Goal: Task Accomplishment & Management: Manage account settings

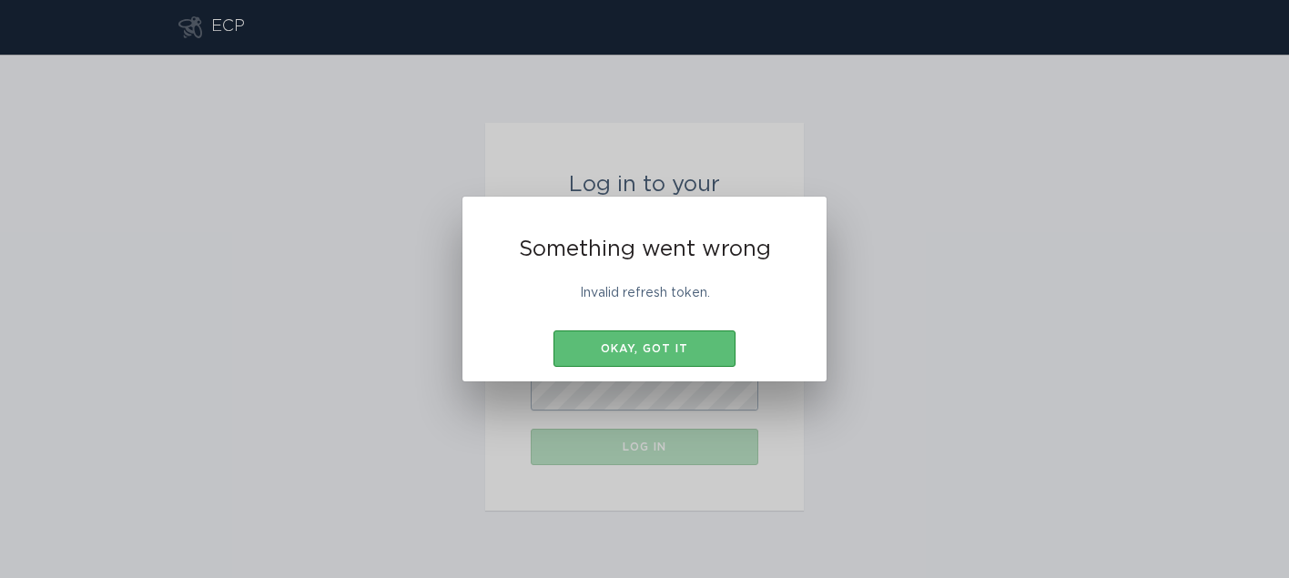
click at [666, 378] on div "Something went wrong Invalid refresh token. Okay, got it" at bounding box center [644, 290] width 364 height 186
click at [669, 329] on div "Something went wrong Invalid refresh token. Okay, got it" at bounding box center [644, 290] width 364 height 186
click at [663, 353] on div "Okay, got it" at bounding box center [644, 348] width 164 height 11
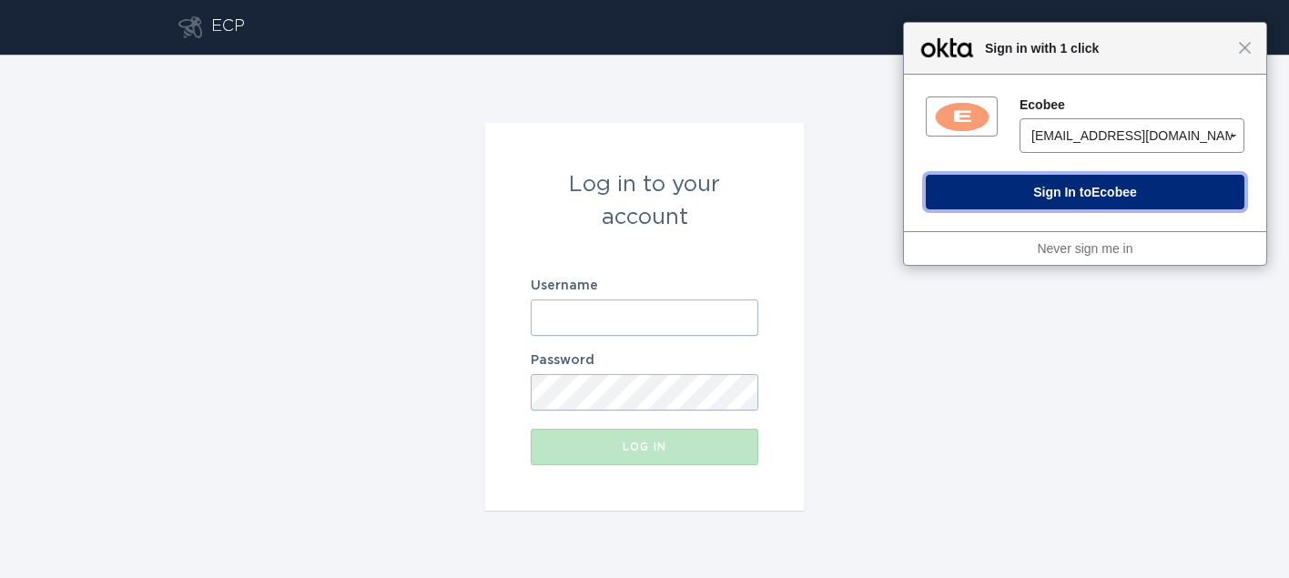
click at [1066, 192] on button "Sign In to Ecobee" at bounding box center [1085, 192] width 319 height 35
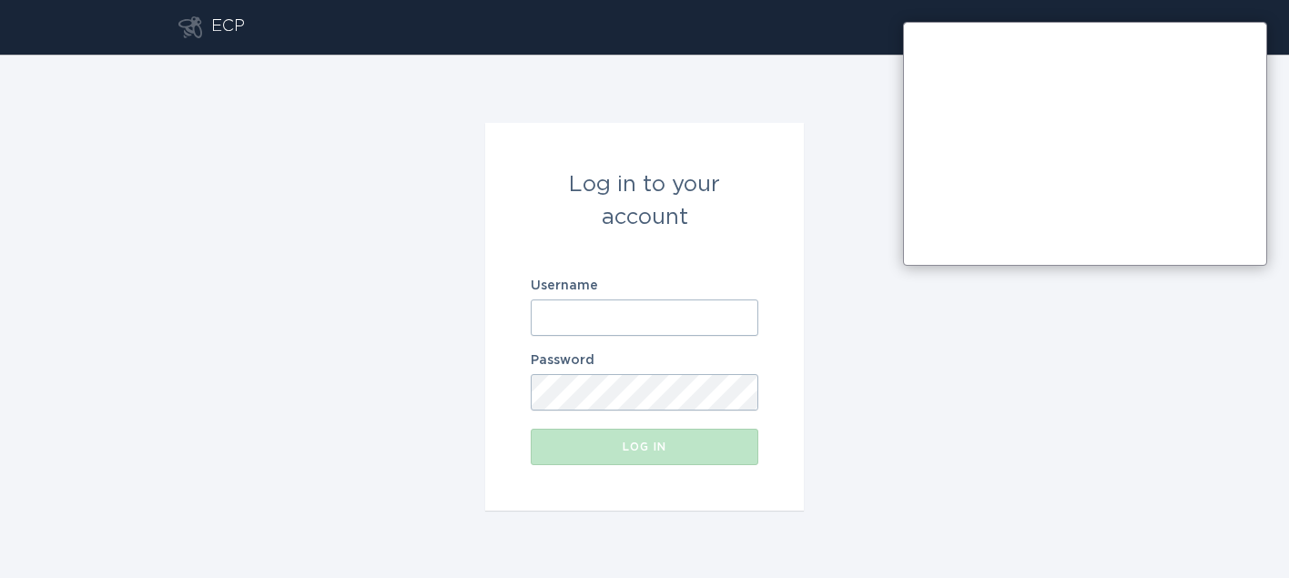
type input "ieso-ontario@energyhub.net"
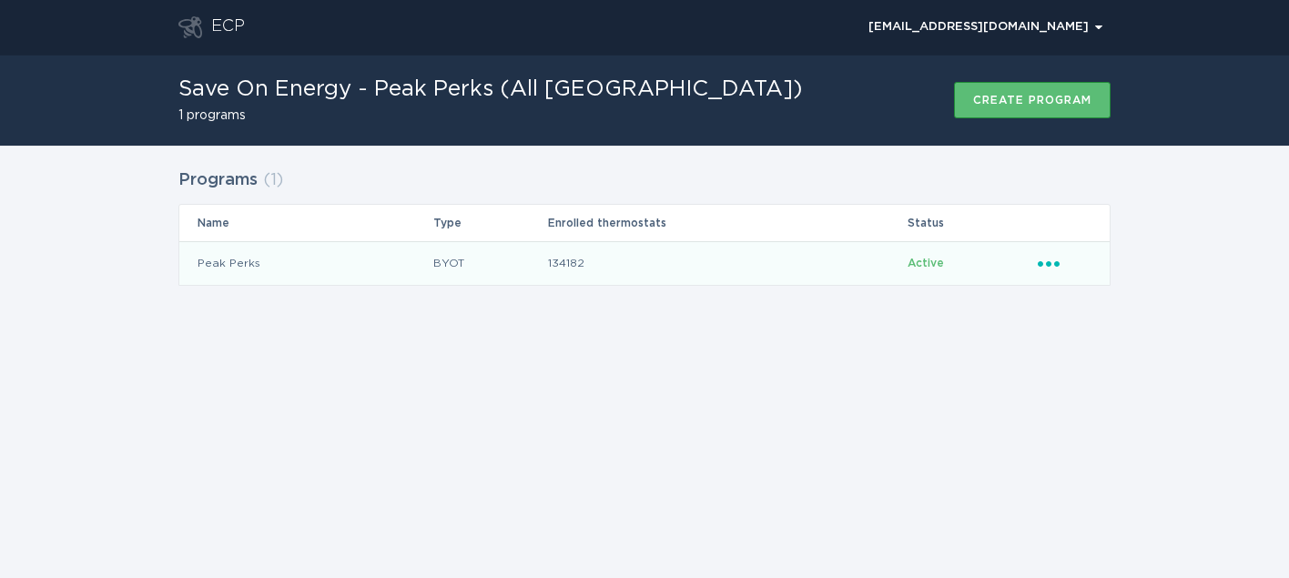
click at [1055, 268] on div "Ellipsis" at bounding box center [1065, 263] width 54 height 20
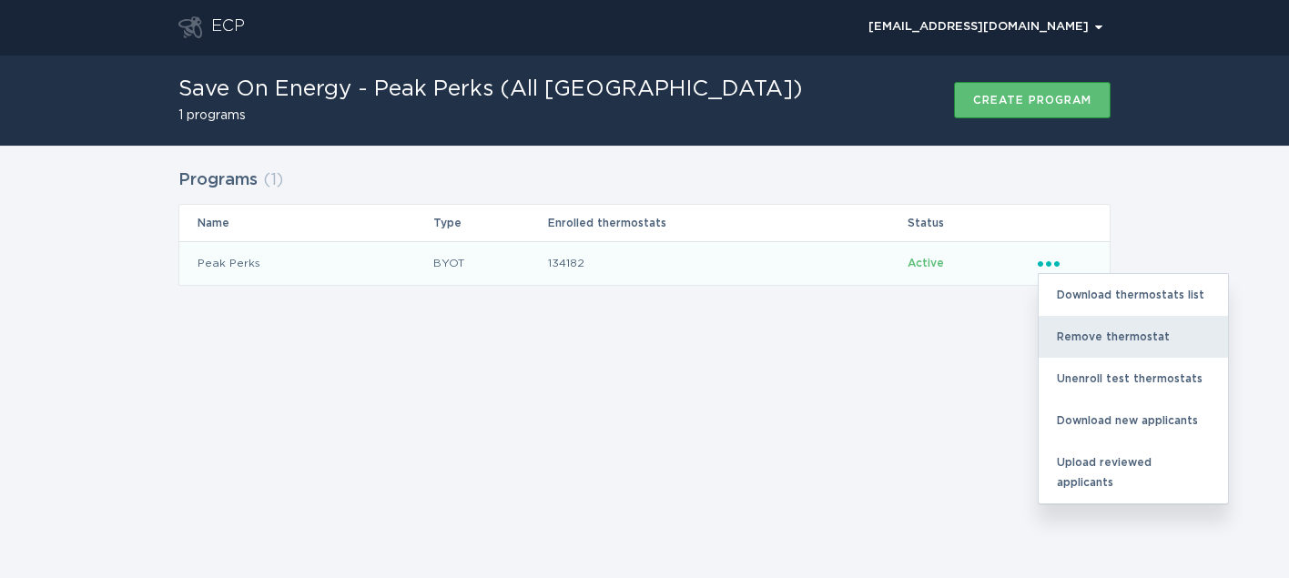
click at [1090, 327] on div "Remove thermostat" at bounding box center [1132, 337] width 189 height 42
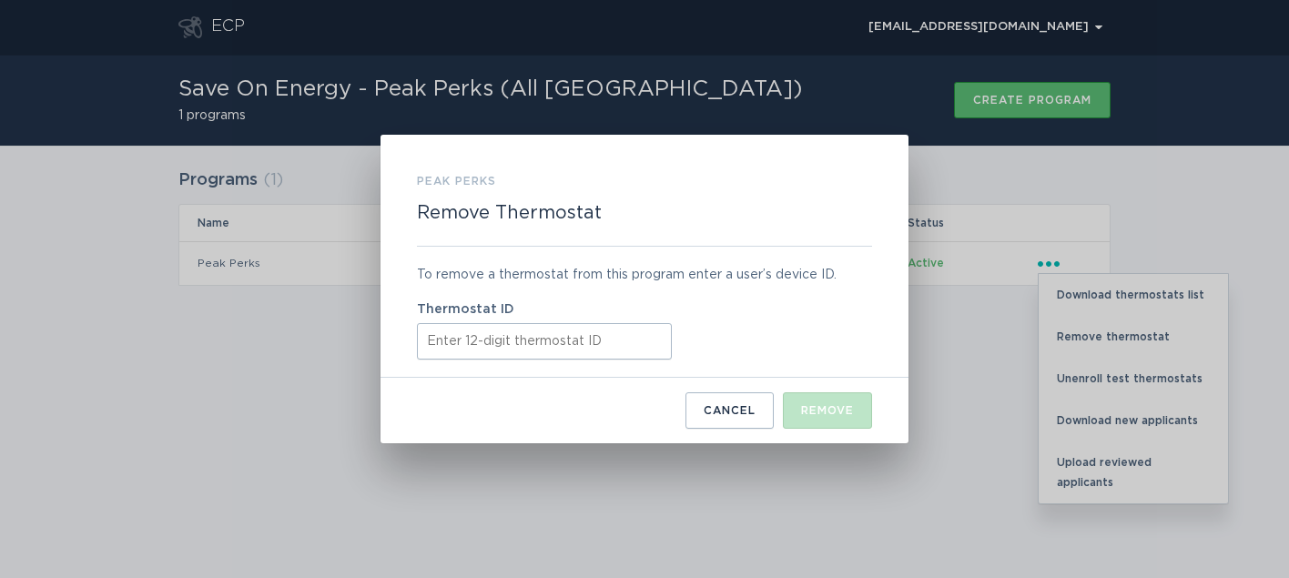
paste input "532553613359"
click at [813, 413] on div "Remove" at bounding box center [827, 410] width 53 height 11
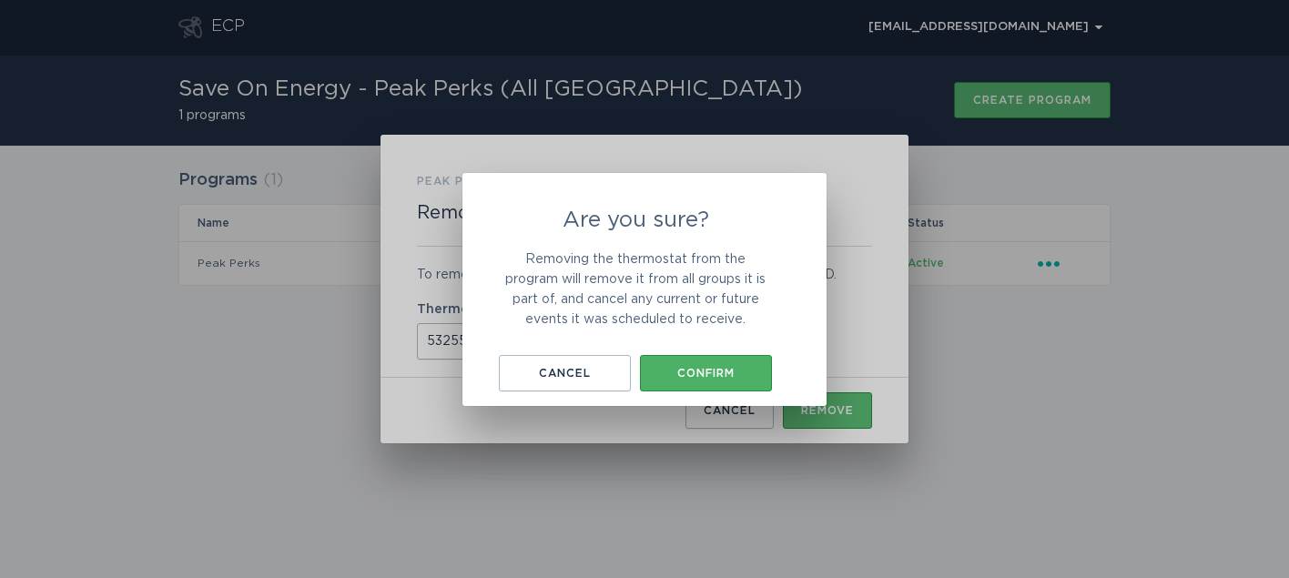
click at [689, 370] on div "Confirm" at bounding box center [706, 373] width 114 height 11
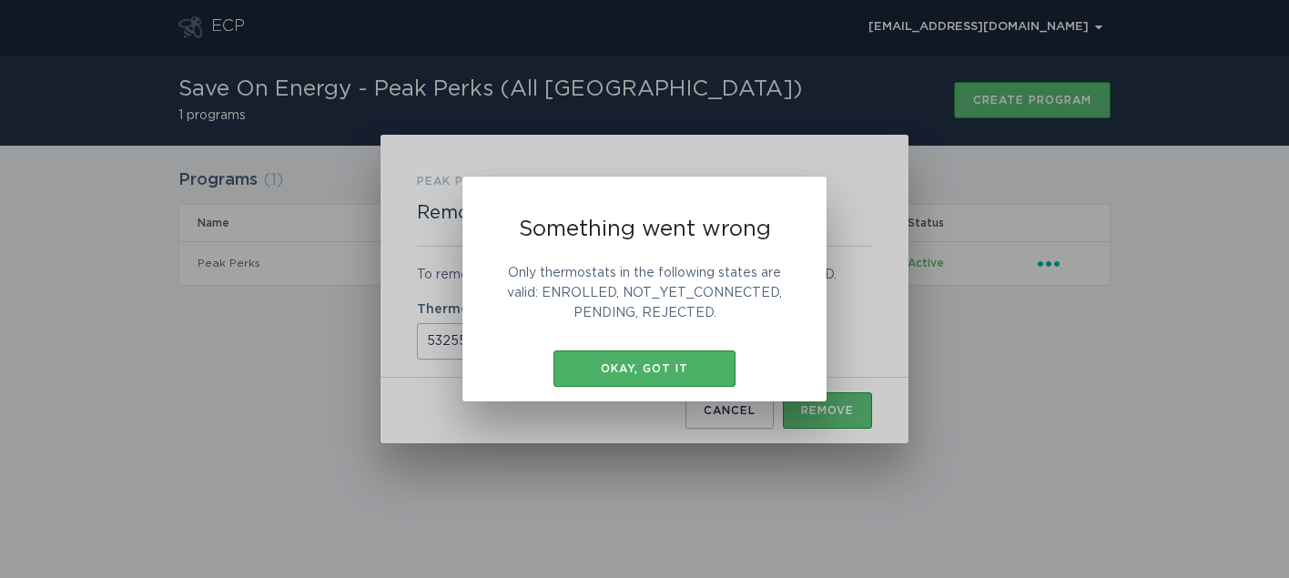
click at [628, 366] on div "Okay, got it" at bounding box center [644, 368] width 164 height 11
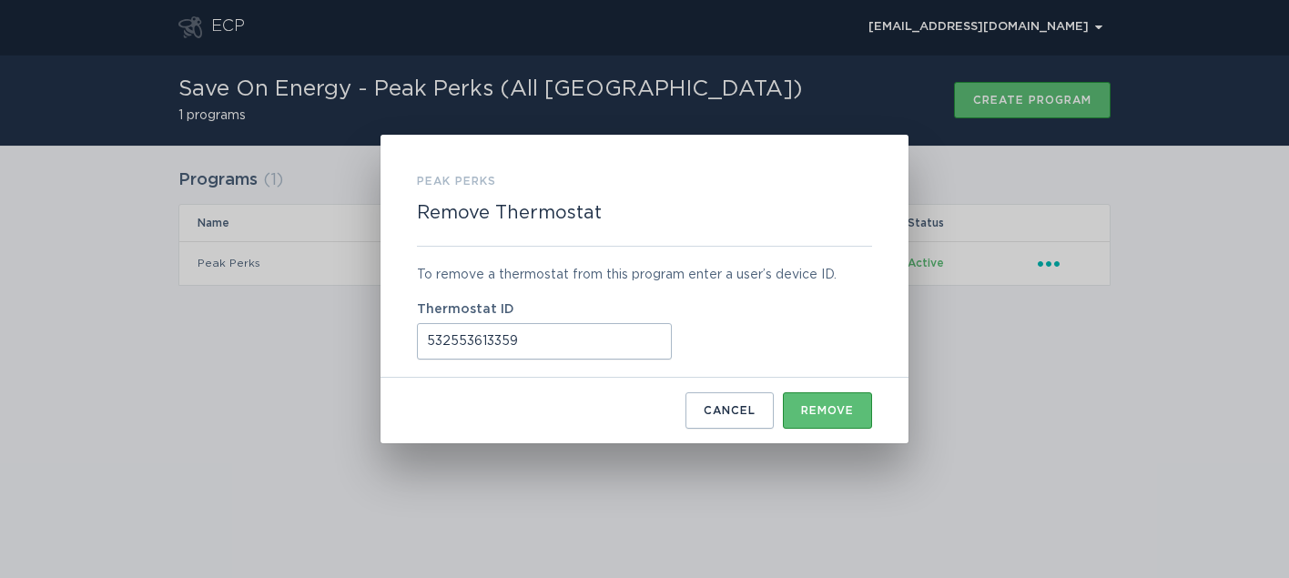
drag, startPoint x: 552, startPoint y: 342, endPoint x: 420, endPoint y: 341, distance: 132.0
click at [420, 341] on input "532553613359" at bounding box center [544, 341] width 255 height 36
paste input "3721784"
type input "532537217849"
click at [841, 418] on button "Remove" at bounding box center [827, 410] width 89 height 36
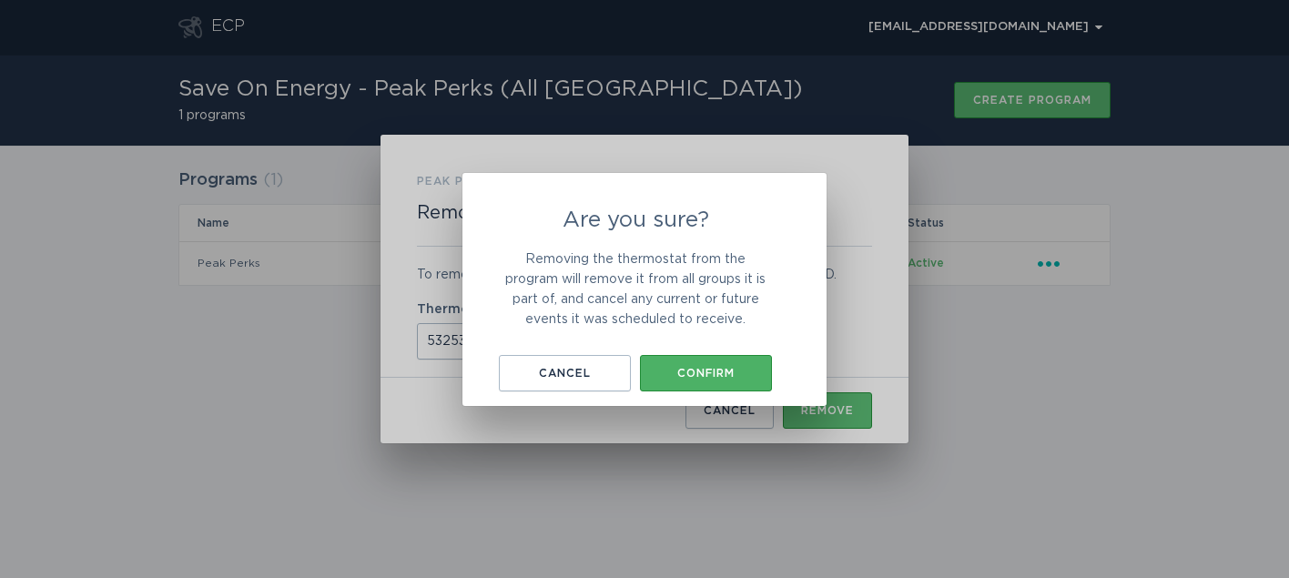
click at [722, 382] on button "Confirm" at bounding box center [706, 373] width 132 height 36
